Goal: Check status: Check status

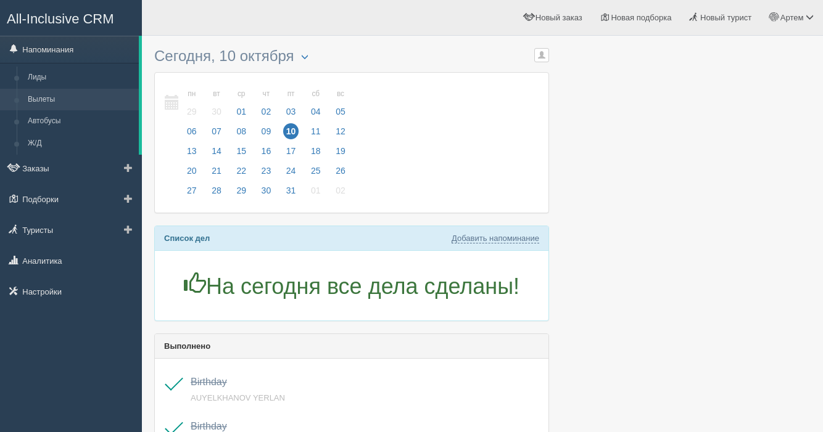
click at [53, 96] on link "Вылеты" at bounding box center [80, 100] width 117 height 22
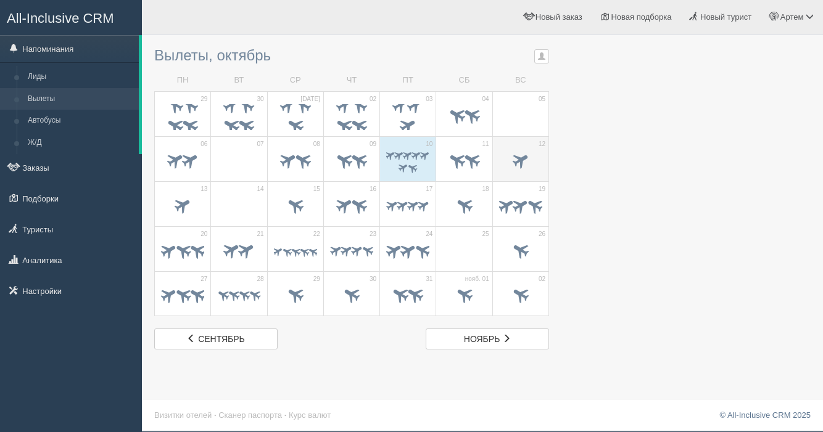
scroll to position [1, 0]
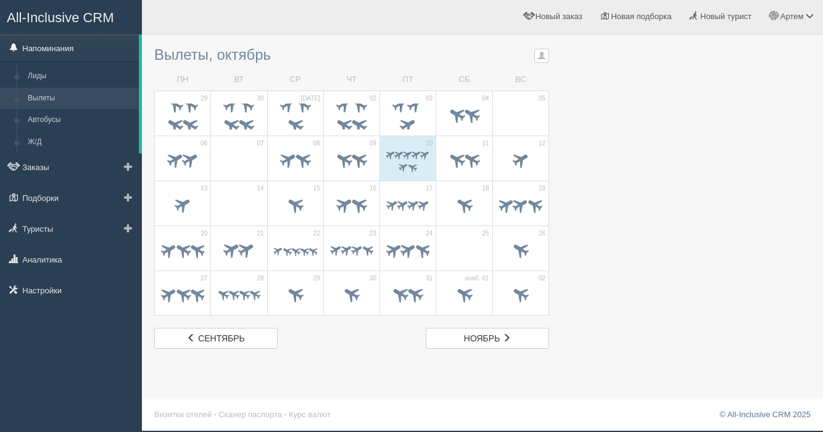
click at [46, 45] on link "Напоминания" at bounding box center [69, 48] width 139 height 27
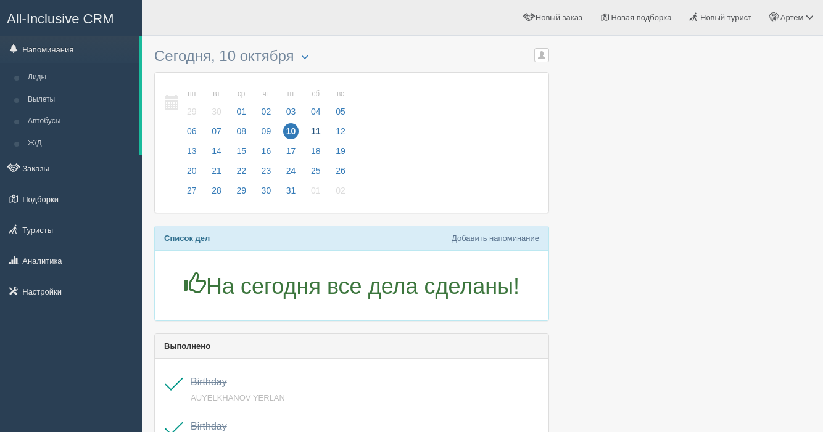
click at [323, 134] on span "11" at bounding box center [316, 131] width 16 height 16
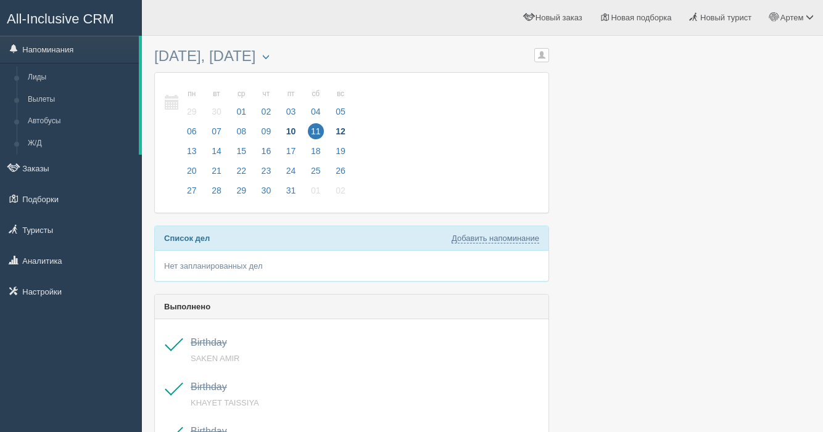
click at [342, 127] on span "12" at bounding box center [341, 131] width 16 height 16
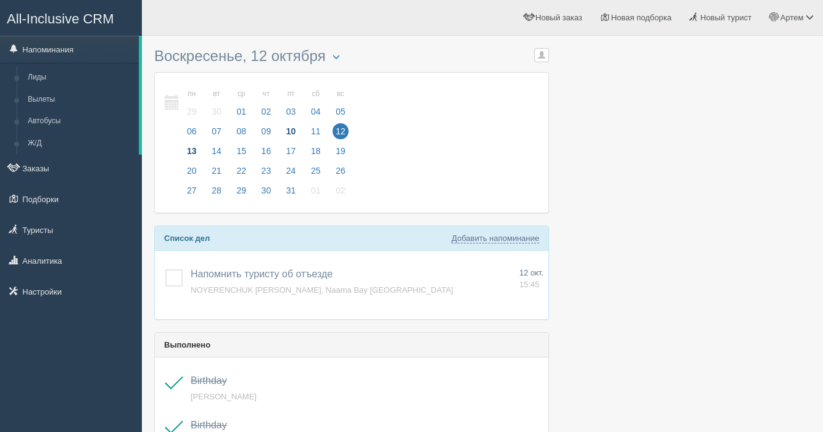
click at [194, 149] on span "13" at bounding box center [192, 151] width 16 height 16
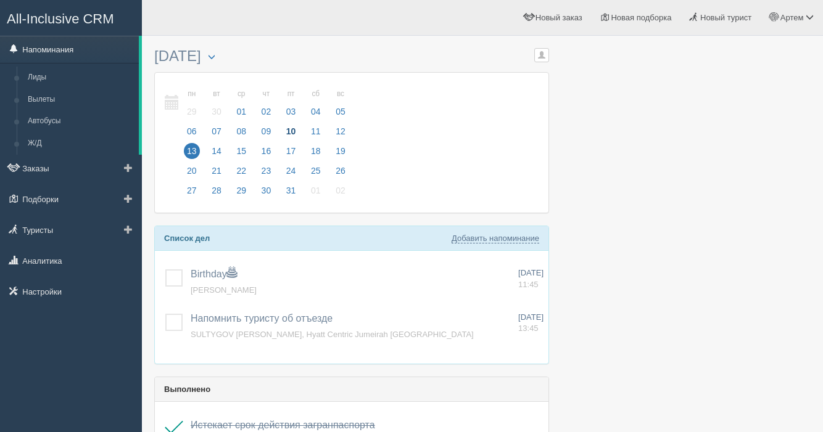
click at [58, 48] on link "Напоминания" at bounding box center [69, 49] width 139 height 27
